Goal: Download file/media

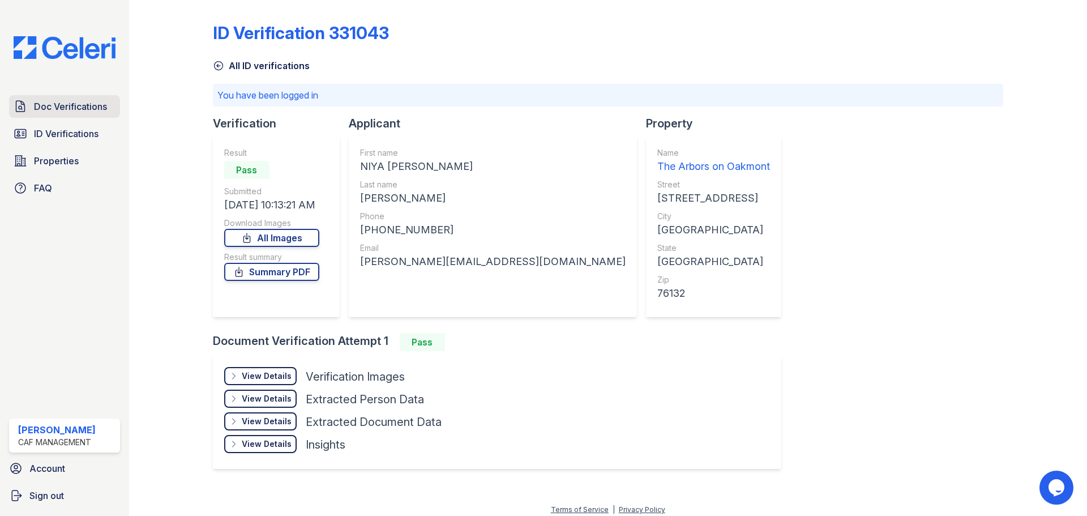
click at [75, 103] on span "Doc Verifications" at bounding box center [70, 107] width 73 height 14
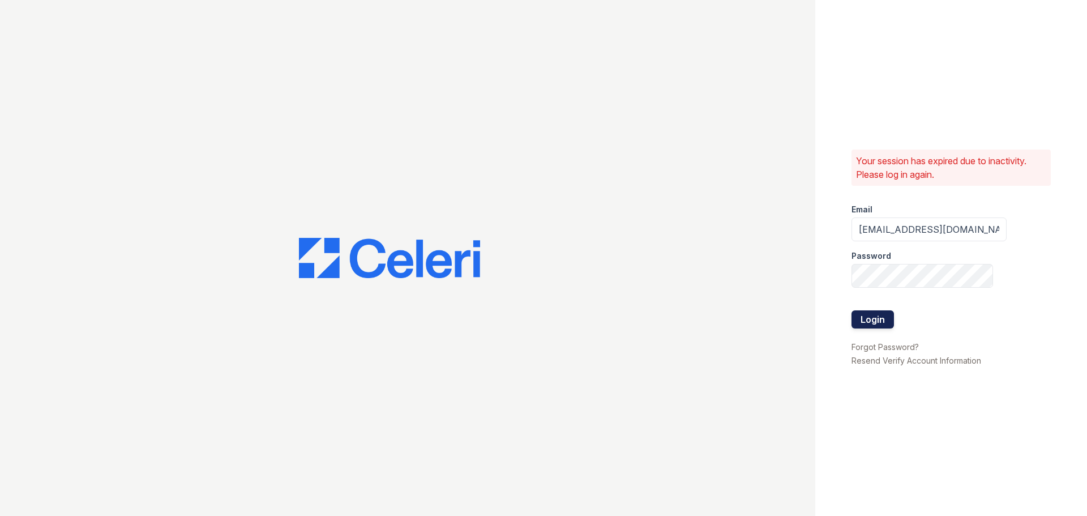
click at [883, 320] on button "Login" at bounding box center [873, 319] width 42 height 18
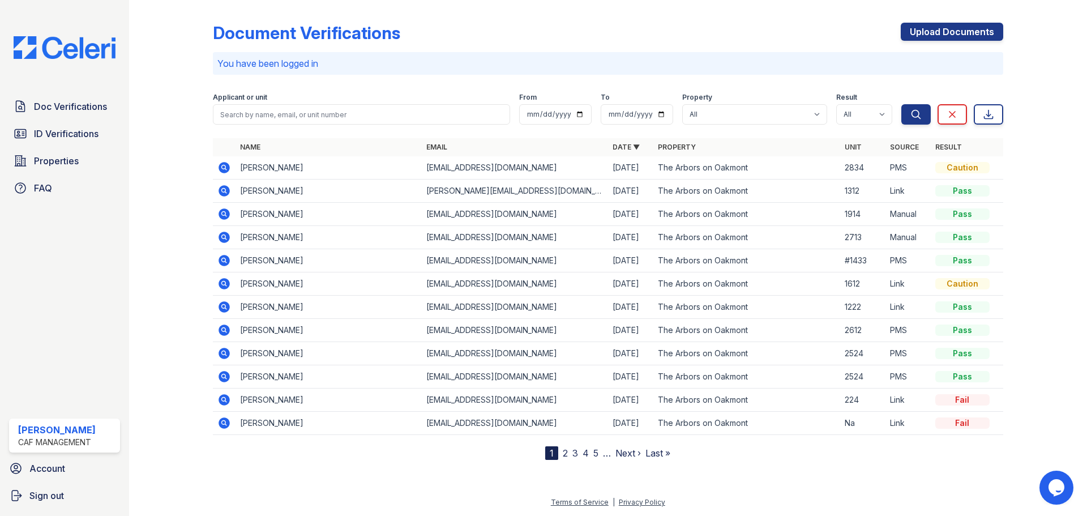
click at [223, 192] on icon at bounding box center [224, 191] width 14 height 14
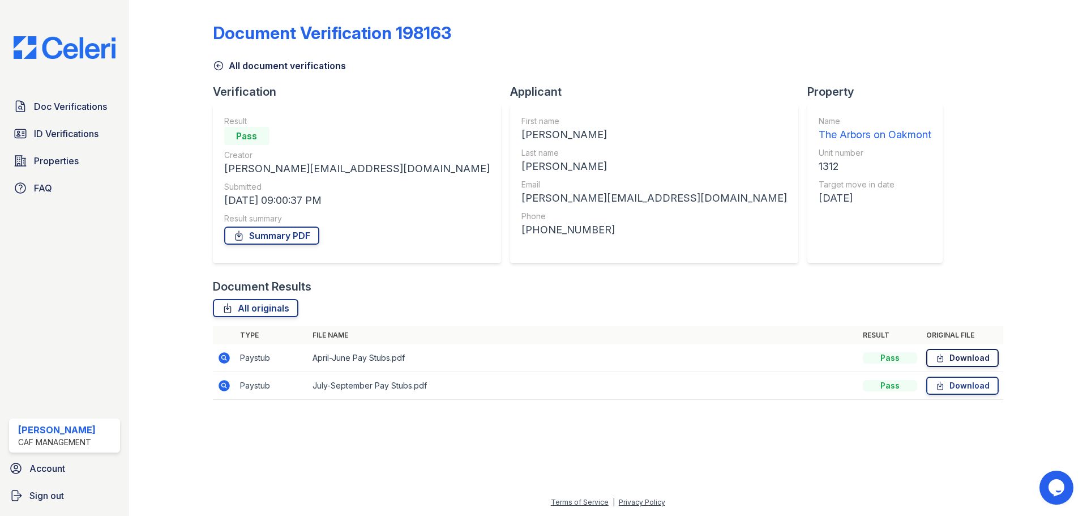
click at [967, 358] on link "Download" at bounding box center [962, 358] width 72 height 18
click at [967, 381] on link "Download" at bounding box center [962, 386] width 72 height 18
click at [50, 105] on span "Doc Verifications" at bounding box center [70, 107] width 73 height 14
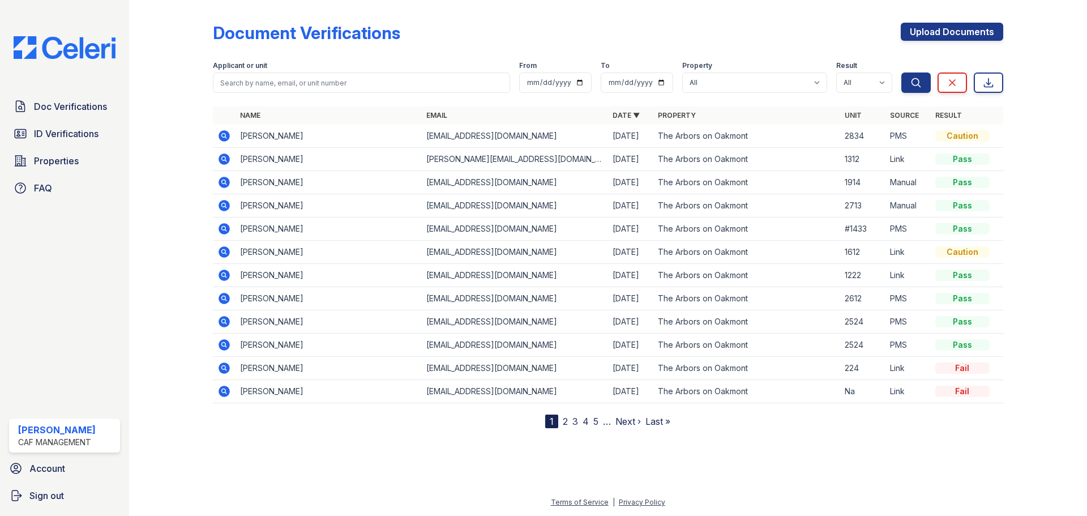
click at [225, 160] on icon at bounding box center [224, 159] width 14 height 14
